Goal: Information Seeking & Learning: Learn about a topic

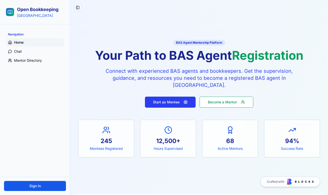
click at [171, 103] on button "Start as Mentee" at bounding box center [170, 102] width 51 height 11
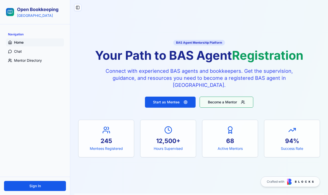
click at [229, 102] on button "Become a Mentor" at bounding box center [227, 102] width 54 height 11
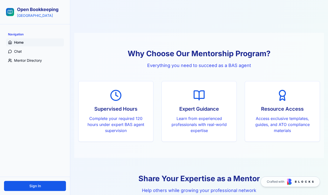
scroll to position [172, 0]
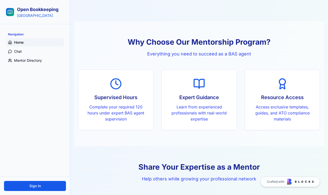
click at [133, 106] on p "Complete your required 120 hours under expert BAS agent supervision" at bounding box center [116, 113] width 59 height 18
click at [211, 103] on div "Expert Guidance Learn from experienced professionals with real-world expertise" at bounding box center [199, 100] width 75 height 60
click at [280, 106] on p "Access exclusive templates, guides, and ATO compliance materials" at bounding box center [282, 113] width 59 height 18
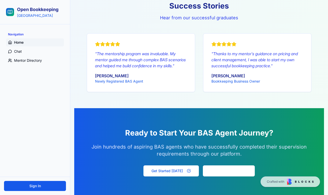
scroll to position [613, 0]
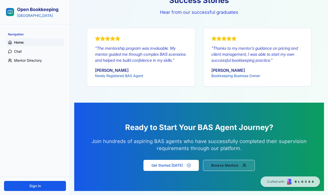
click at [229, 168] on button "Browse Mentors" at bounding box center [229, 165] width 52 height 11
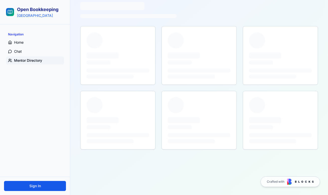
scroll to position [23, 0]
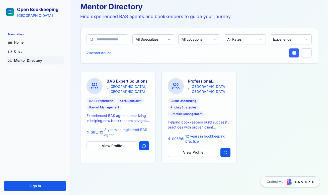
scroll to position [613, 0]
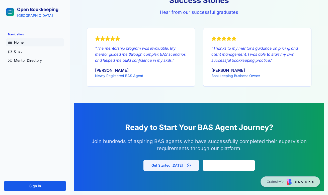
click at [170, 161] on button "Get Started [DATE]" at bounding box center [171, 165] width 55 height 11
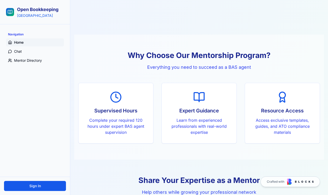
scroll to position [161, 0]
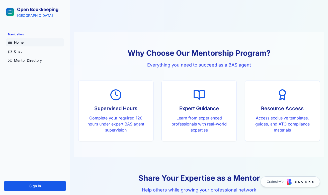
click at [202, 118] on p "Learn from experienced professionals with real-world expertise" at bounding box center [199, 124] width 59 height 18
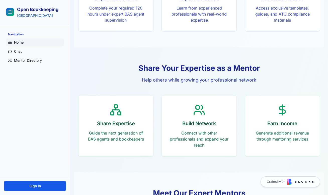
scroll to position [277, 0]
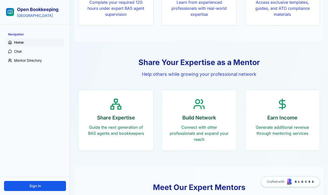
click at [207, 114] on h3 "Build Network" at bounding box center [199, 117] width 59 height 7
click at [259, 121] on h3 "Earn Income" at bounding box center [282, 117] width 59 height 7
click at [132, 129] on p "Guide the next generation of BAS agents and bookkeepers" at bounding box center [116, 130] width 59 height 12
click at [224, 126] on p "Connect with other professionals and expand your reach" at bounding box center [199, 133] width 59 height 18
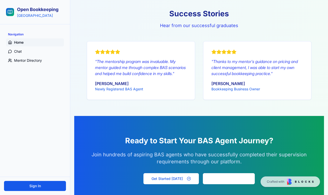
scroll to position [613, 0]
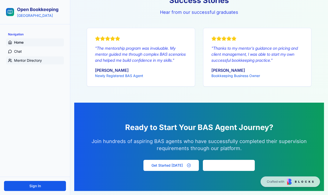
click at [21, 61] on span "Mentor Directory" at bounding box center [28, 60] width 28 height 5
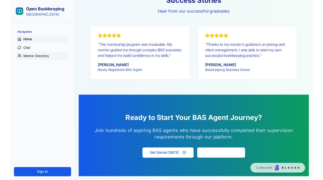
scroll to position [23, 0]
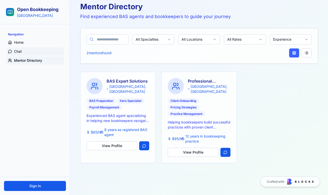
click at [14, 50] on span "Chat" at bounding box center [18, 51] width 8 height 5
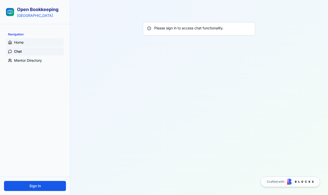
click at [18, 43] on span "Home" at bounding box center [19, 42] width 10 height 5
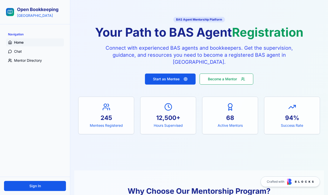
click at [161, 54] on p "Connect with experienced BAS agents and bookkeepers. Get the supervision, guida…" at bounding box center [199, 54] width 193 height 21
click at [203, 55] on p "Connect with experienced BAS agents and bookkeepers. Get the supervision, guida…" at bounding box center [199, 54] width 193 height 21
